Goal: Check status

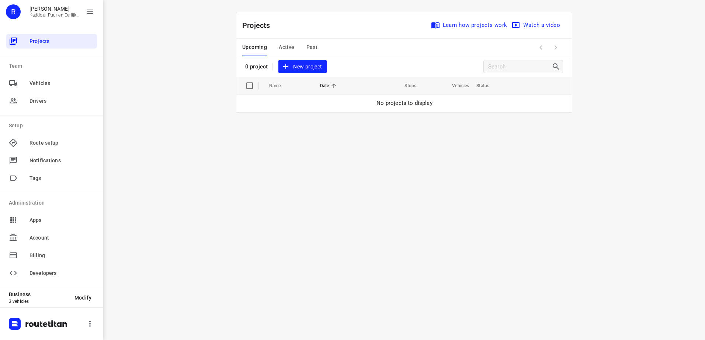
click at [277, 50] on div "Upcoming Active Past" at bounding box center [285, 48] width 87 height 18
click at [285, 46] on span "Active" at bounding box center [286, 47] width 15 height 9
